Goal: Information Seeking & Learning: Find specific page/section

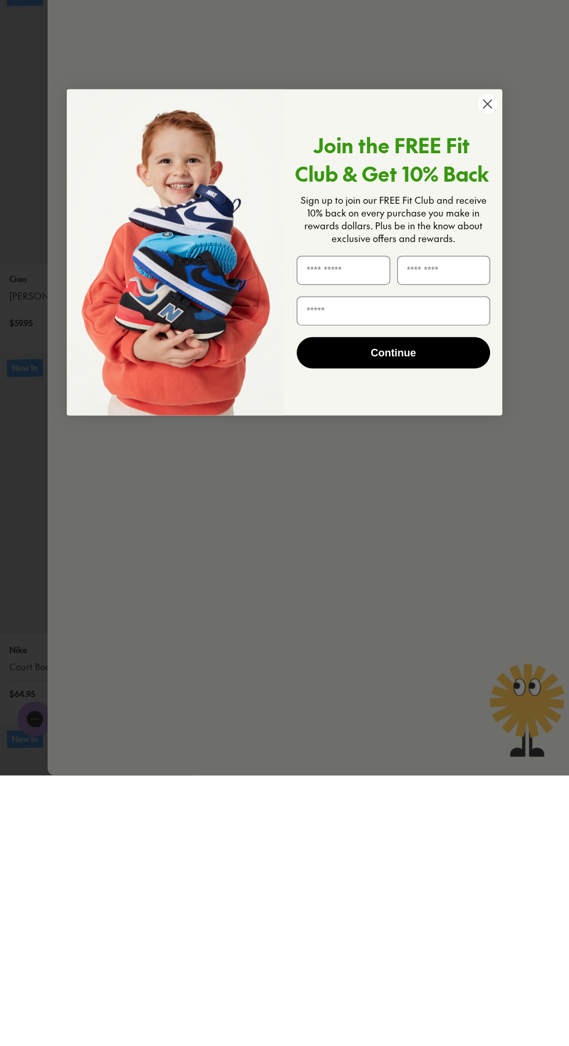
click at [492, 375] on circle "Close dialog" at bounding box center [487, 374] width 19 height 19
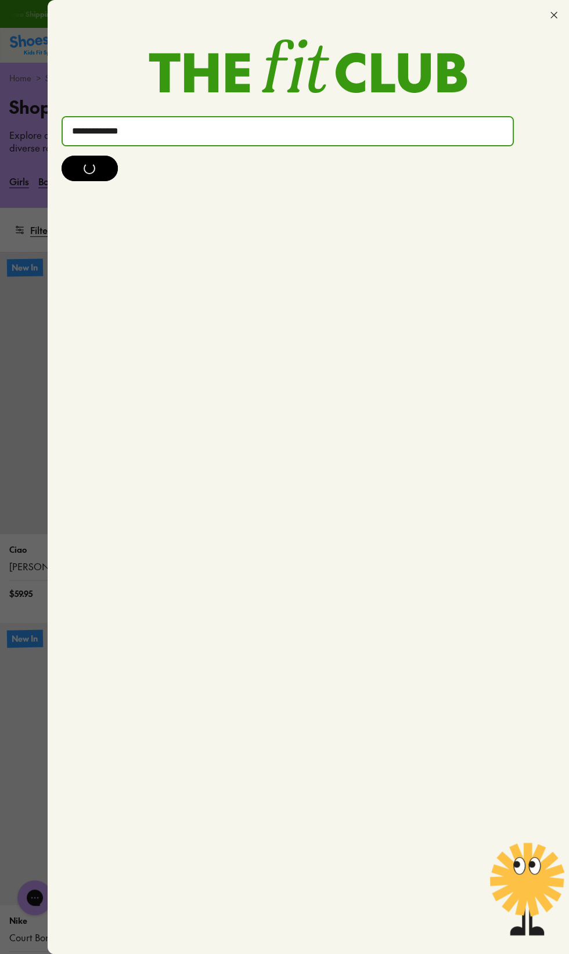
click at [553, 15] on use at bounding box center [554, 15] width 6 height 6
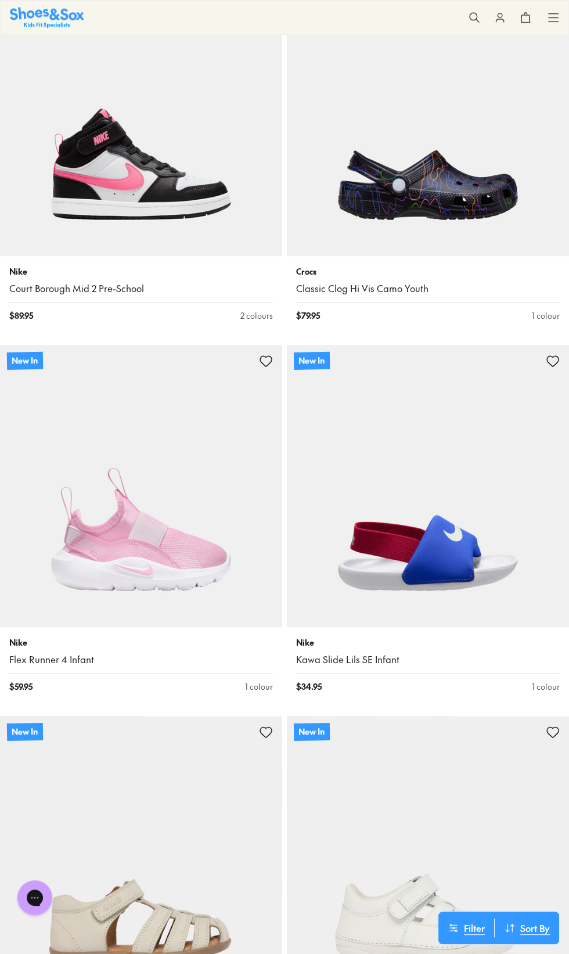
scroll to position [1026, 0]
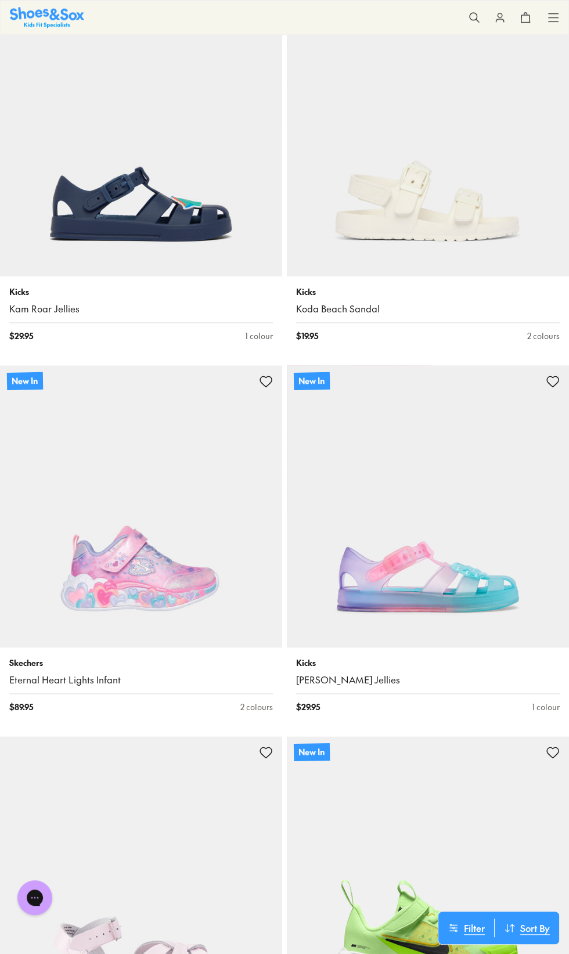
scroll to position [8791, 0]
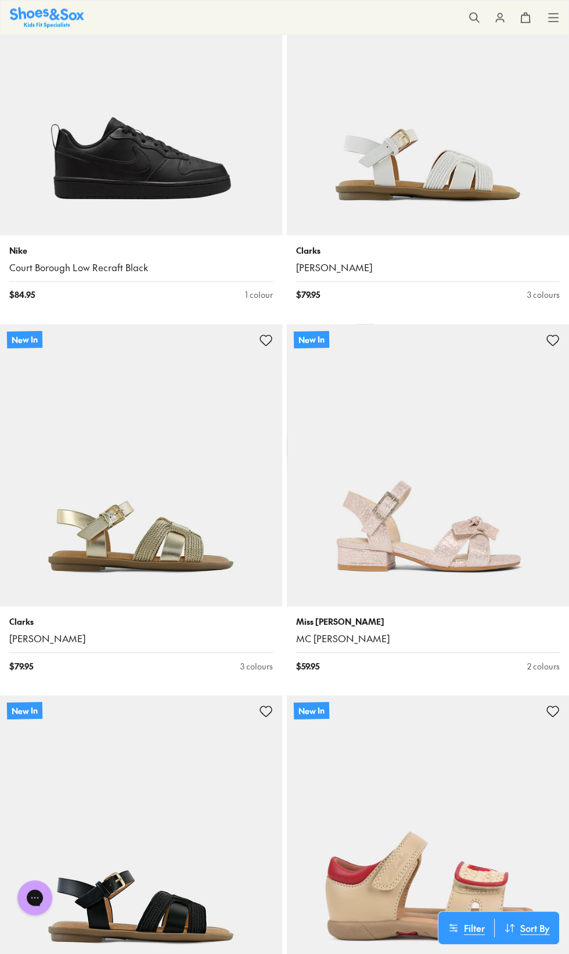
scroll to position [16635, 0]
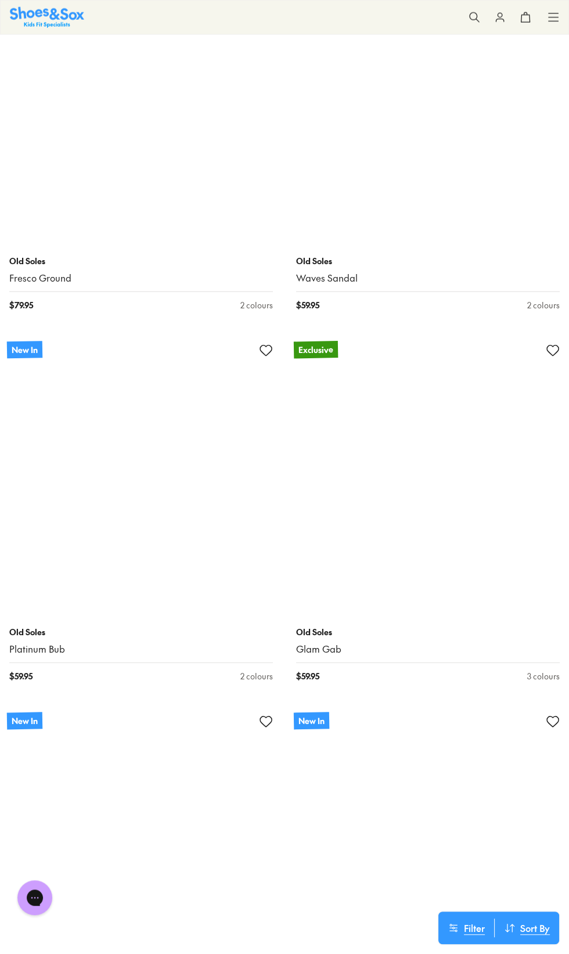
scroll to position [21803, 0]
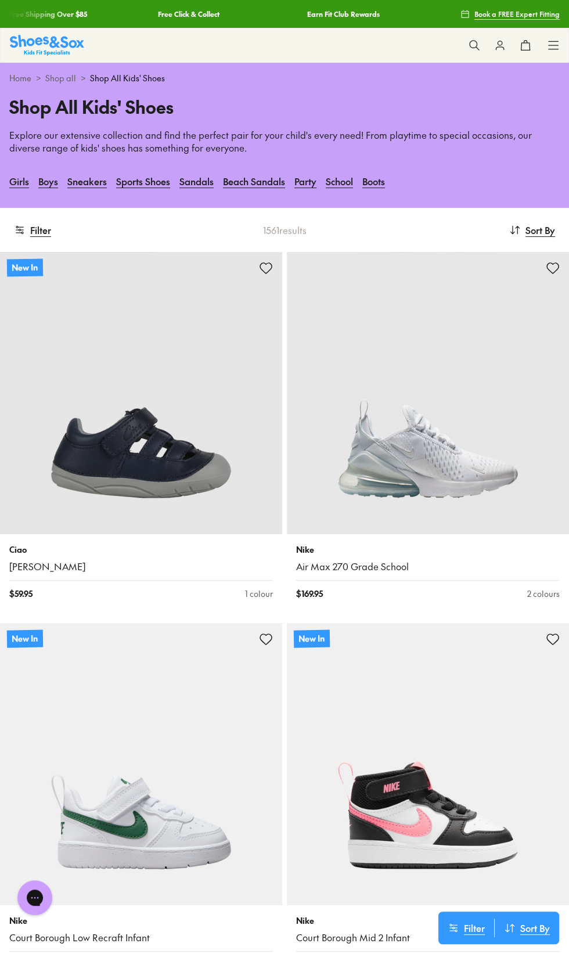
click at [504, 75] on div "Home > Shop all > Shop All Kids' Shoes" at bounding box center [284, 78] width 550 height 12
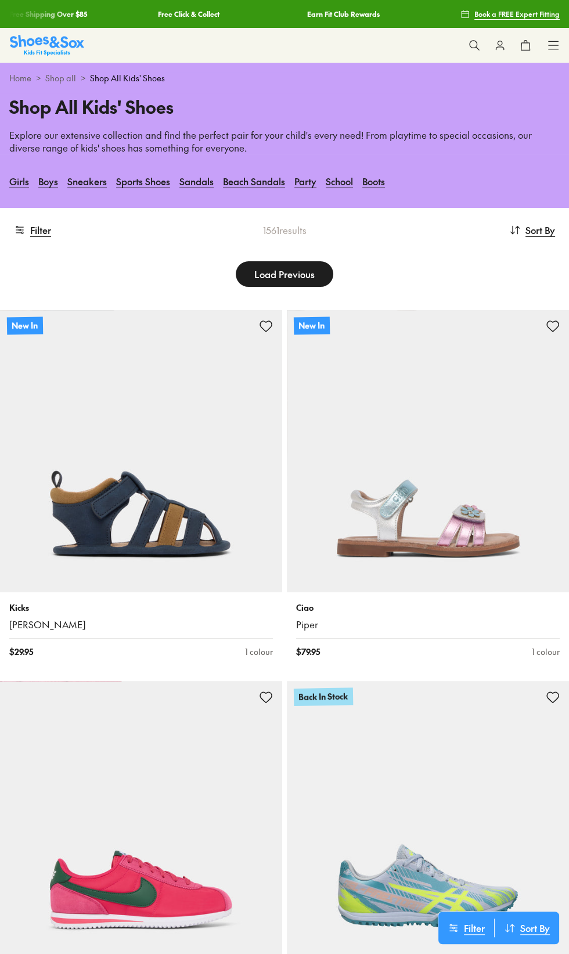
click at [474, 45] on icon at bounding box center [474, 45] width 12 height 12
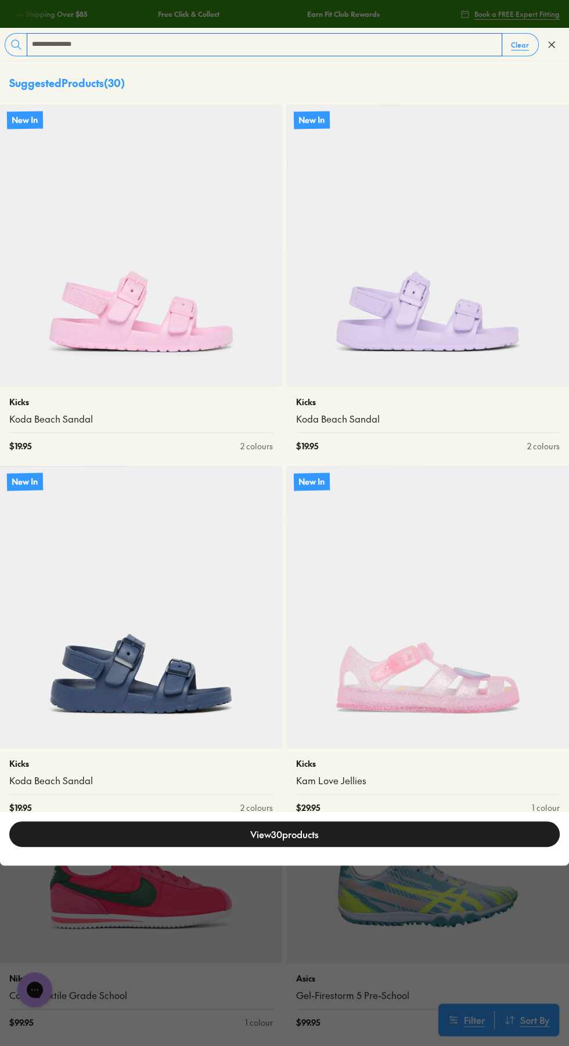
type input "**********"
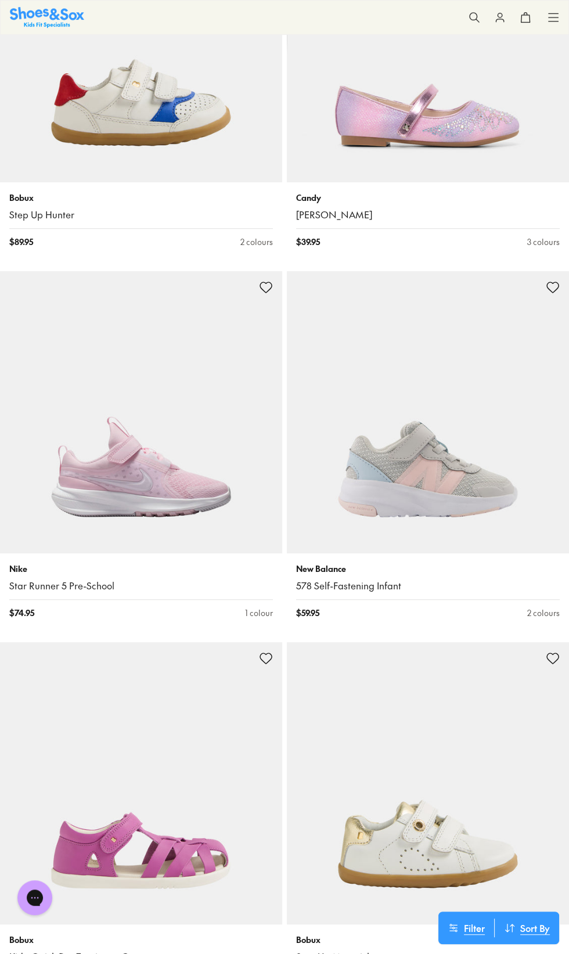
scroll to position [4129, 0]
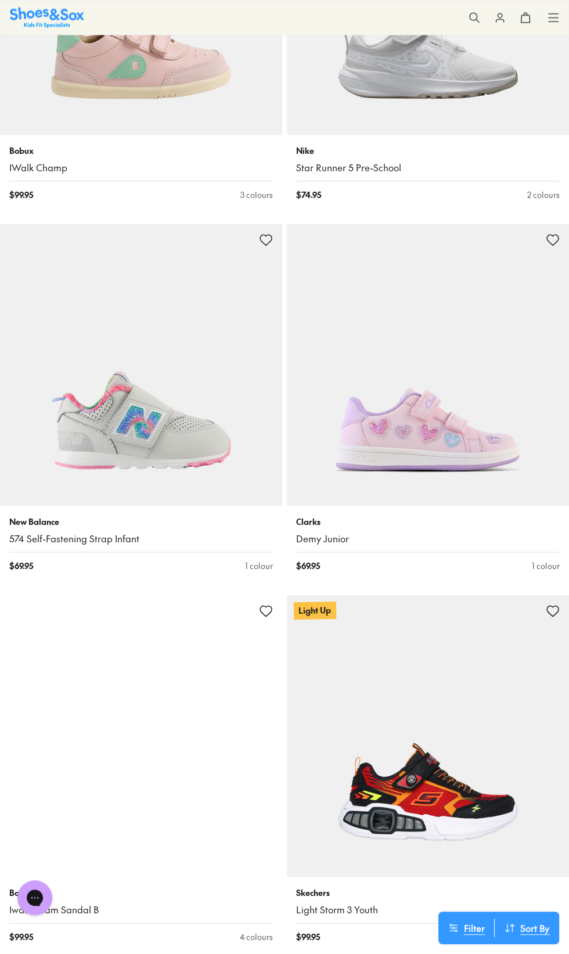
scroll to position [5650, 0]
